Goal: Complete application form

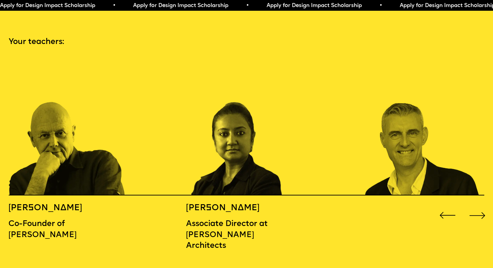
scroll to position [722, 0]
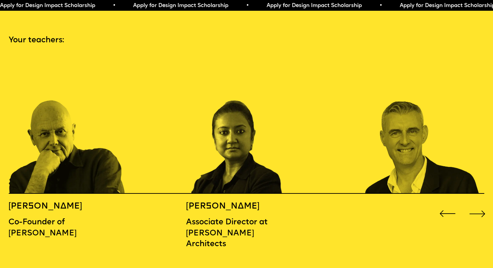
click at [471, 204] on div "Next slide" at bounding box center [478, 214] width 20 height 20
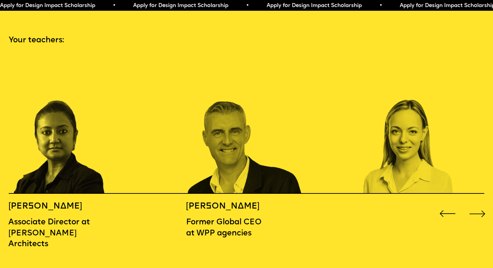
click at [471, 204] on div "Next slide" at bounding box center [478, 214] width 20 height 20
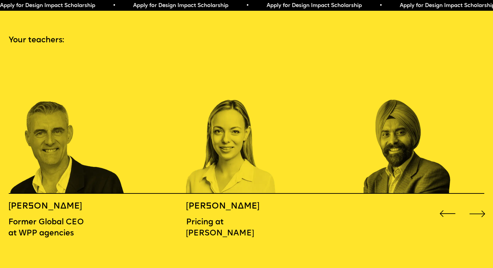
click at [471, 204] on div "Next slide" at bounding box center [478, 214] width 20 height 20
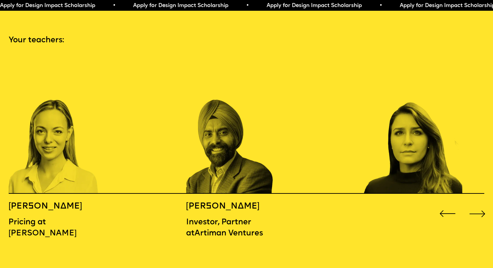
click at [471, 204] on div "Next slide" at bounding box center [478, 214] width 20 height 20
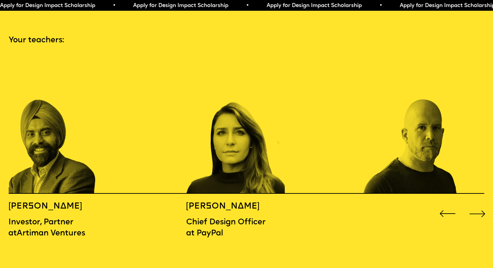
click at [471, 204] on div "Next slide" at bounding box center [478, 214] width 20 height 20
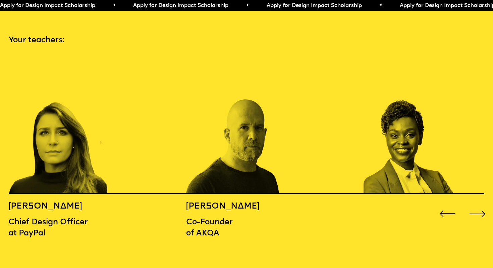
click at [471, 204] on div "Next slide" at bounding box center [478, 214] width 20 height 20
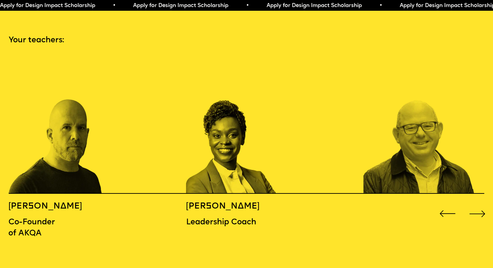
click at [471, 204] on div "Next slide" at bounding box center [478, 214] width 20 height 20
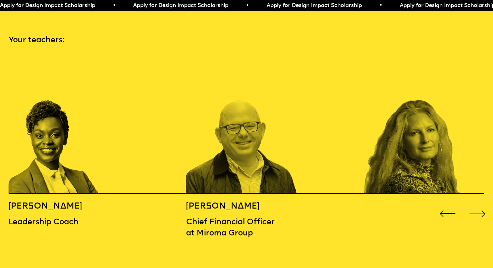
click at [471, 204] on div "Next slide" at bounding box center [478, 214] width 20 height 20
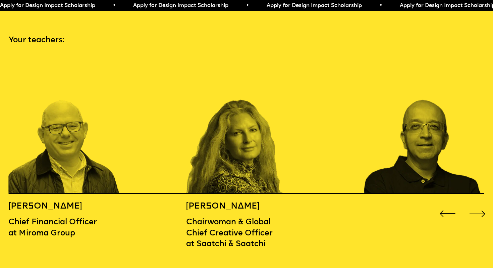
click at [471, 204] on div "Next slide" at bounding box center [478, 214] width 20 height 20
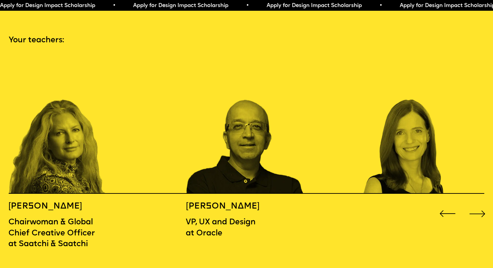
click at [471, 204] on div "Next slide" at bounding box center [478, 214] width 20 height 20
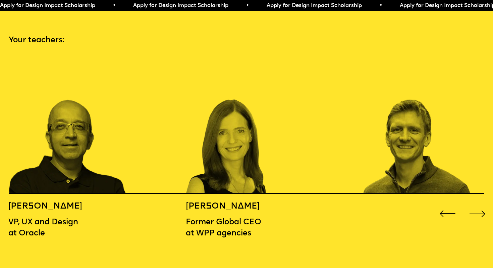
click at [471, 204] on div "Next slide" at bounding box center [478, 214] width 20 height 20
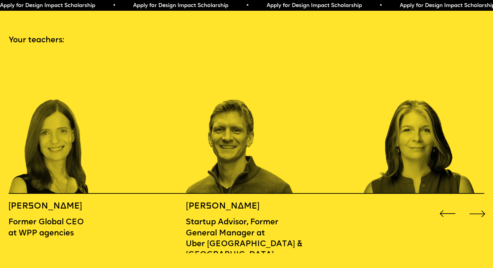
click at [471, 204] on div "Next slide" at bounding box center [478, 214] width 20 height 20
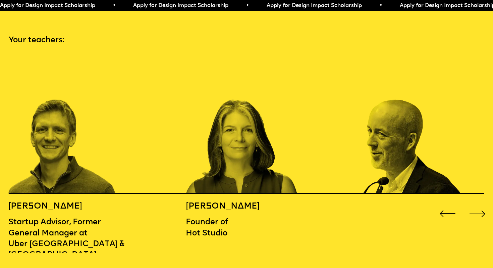
click at [471, 204] on div "Next slide" at bounding box center [478, 214] width 20 height 20
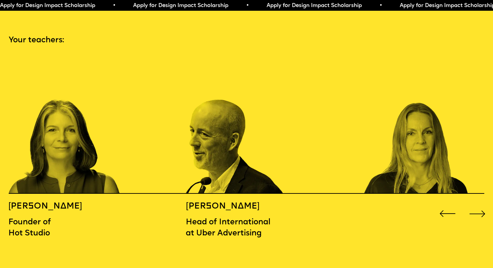
click at [471, 204] on div "Next slide" at bounding box center [478, 214] width 20 height 20
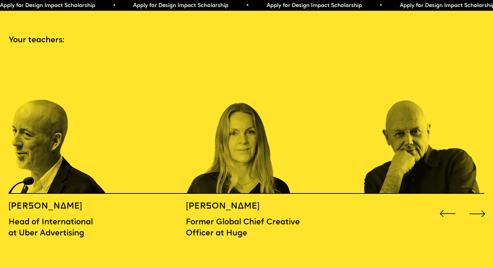
click at [471, 204] on div "Next slide" at bounding box center [478, 214] width 20 height 20
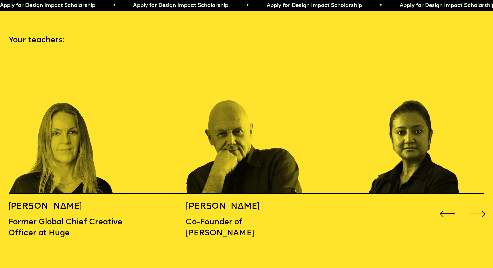
click at [471, 204] on div "Next slide" at bounding box center [478, 214] width 20 height 20
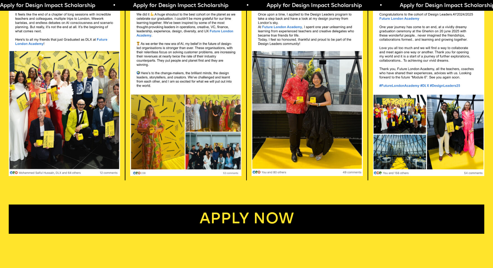
scroll to position [1454, 0]
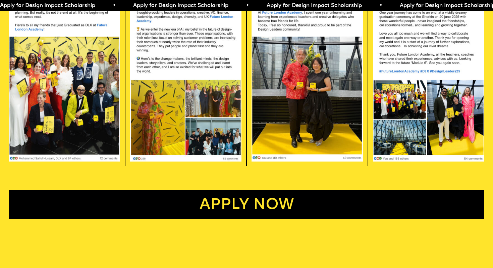
click at [371, 190] on link "Apply now" at bounding box center [247, 205] width 476 height 30
